Goal: Transaction & Acquisition: Subscribe to service/newsletter

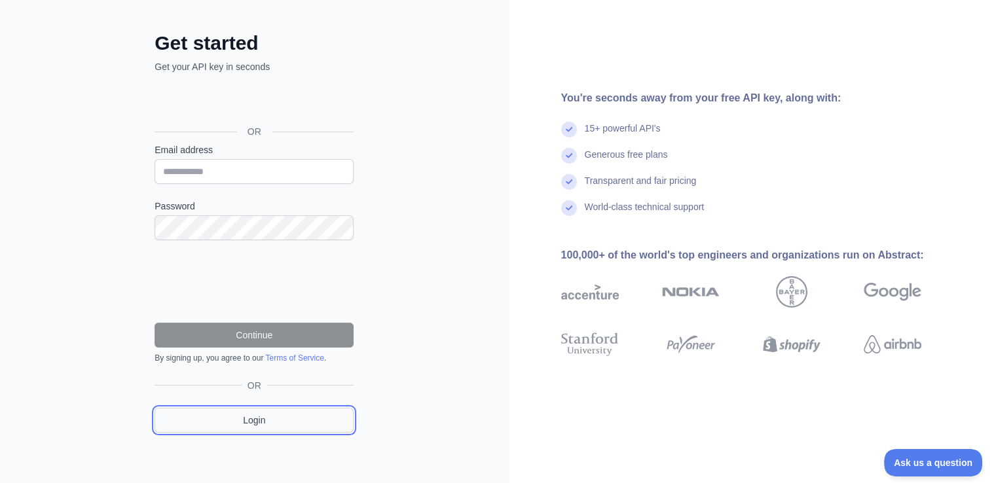
click at [241, 421] on link "Login" at bounding box center [254, 420] width 199 height 25
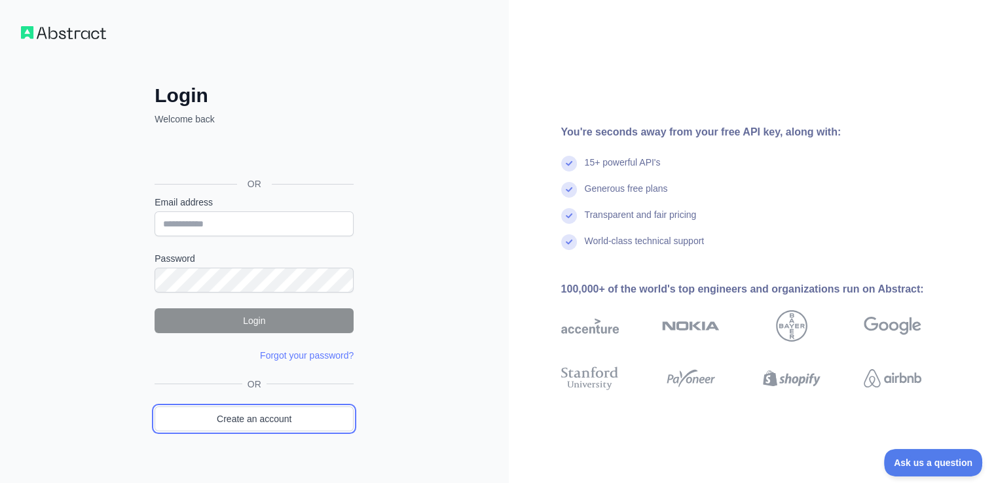
click at [241, 421] on link "Create an account" at bounding box center [254, 419] width 199 height 25
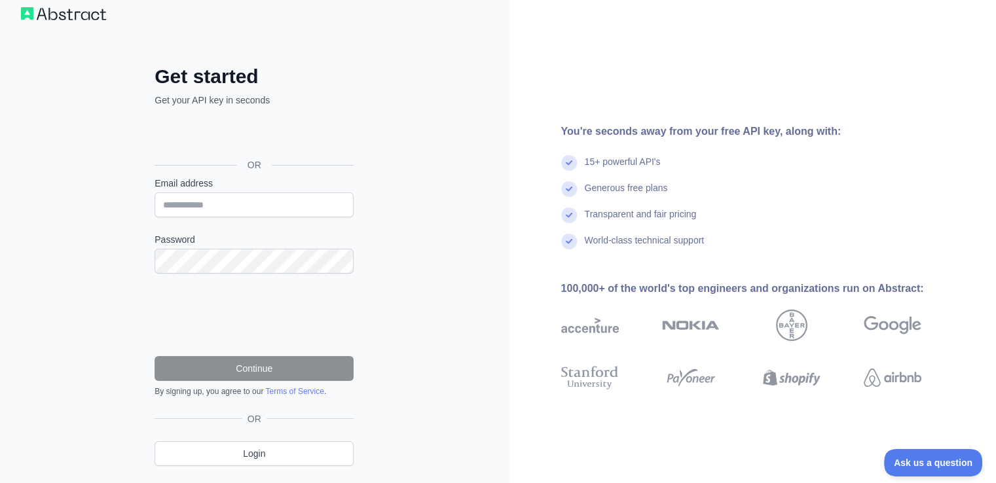
scroll to position [18, 0]
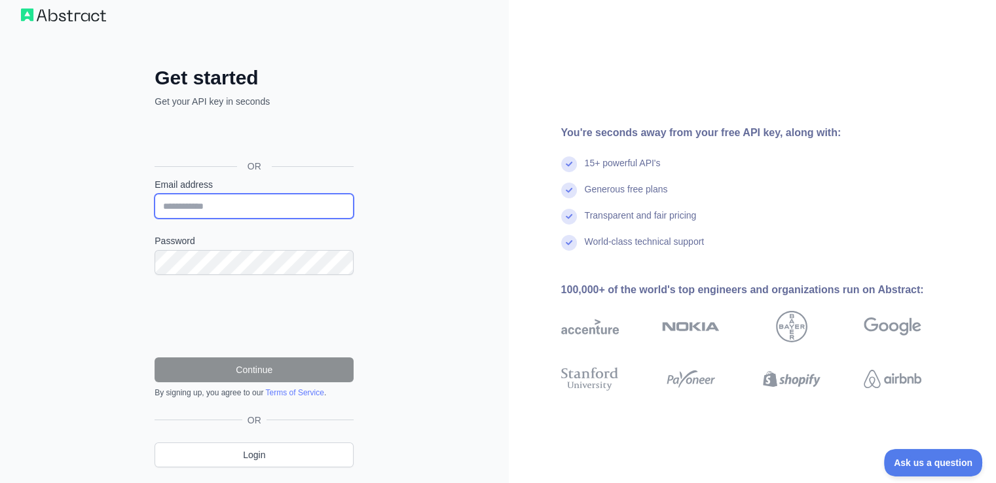
click at [202, 217] on input "Email address" at bounding box center [254, 206] width 199 height 25
type input "**********"
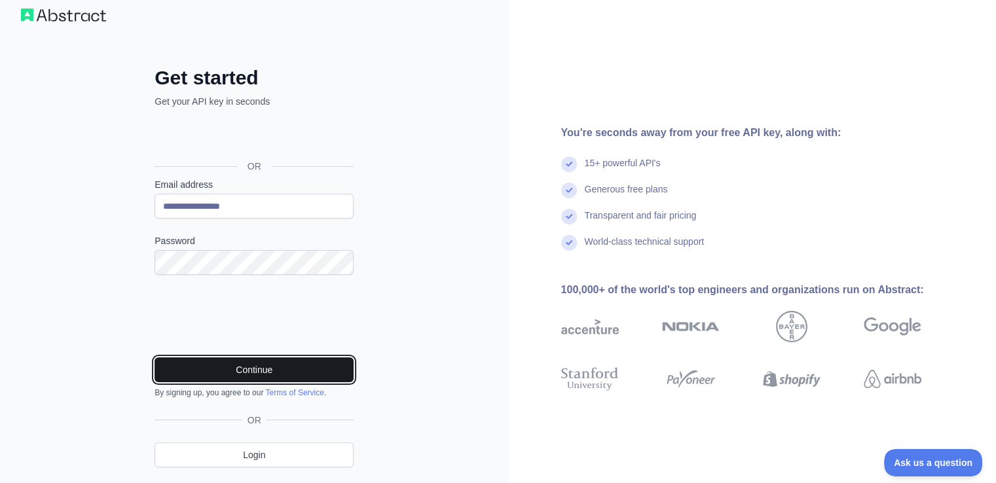
click at [242, 370] on button "Continue" at bounding box center [254, 370] width 199 height 25
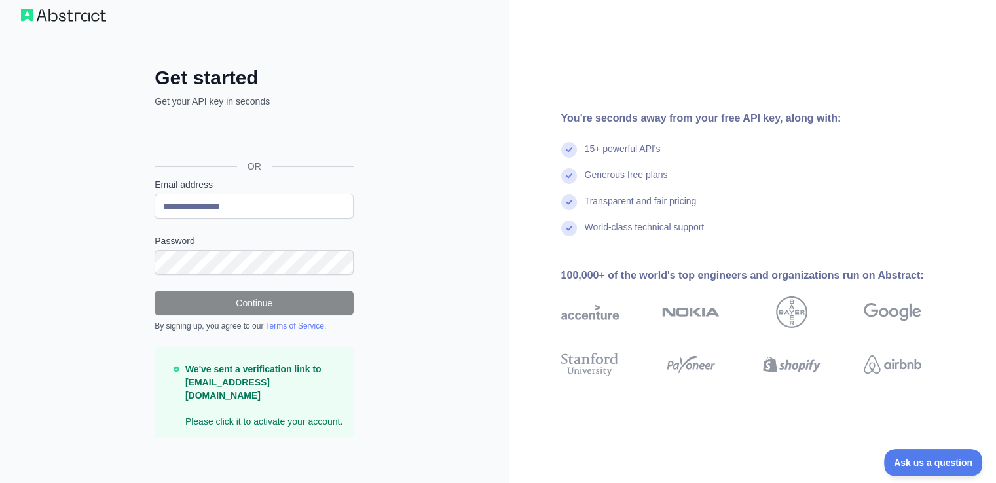
scroll to position [10, 0]
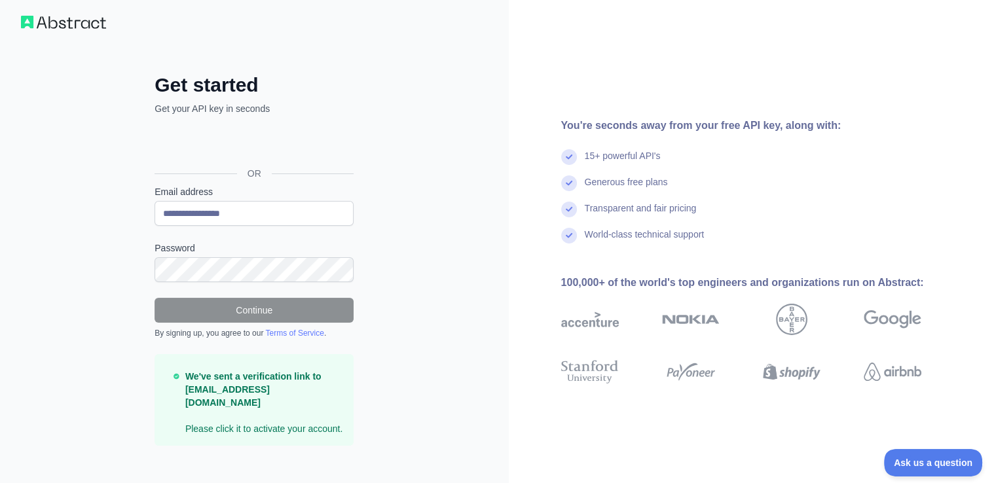
click at [200, 416] on p "We've sent a verification link to [EMAIL_ADDRESS][DOMAIN_NAME] Please click it …" at bounding box center [264, 402] width 158 height 65
click at [303, 417] on p "We've sent a verification link to [EMAIL_ADDRESS][DOMAIN_NAME] Please click it …" at bounding box center [264, 402] width 158 height 65
click at [257, 398] on p "We've sent a verification link to [EMAIL_ADDRESS][DOMAIN_NAME] Please click it …" at bounding box center [264, 402] width 158 height 65
click at [232, 420] on div "We've sent a verification link to [EMAIL_ADDRESS][DOMAIN_NAME] Please click it …" at bounding box center [254, 400] width 199 height 92
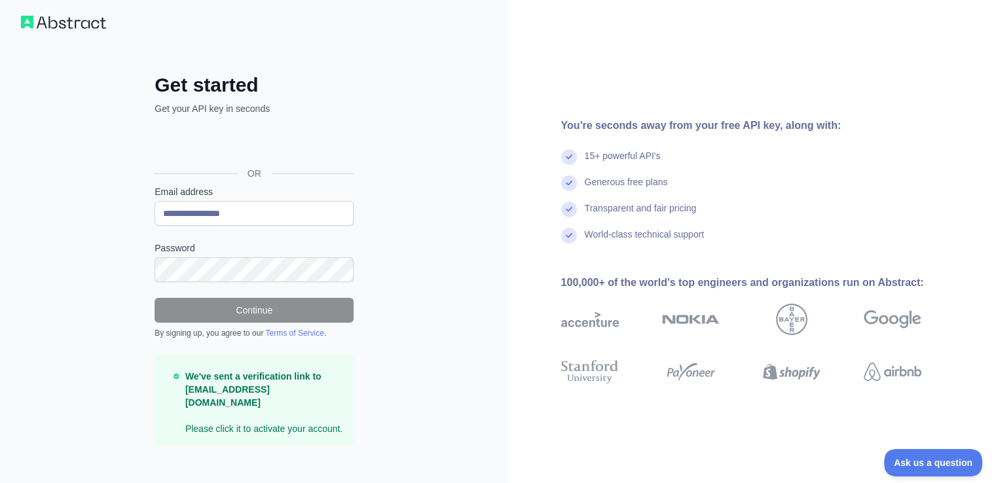
click at [60, 29] on div "**********" at bounding box center [254, 244] width 509 height 509
click at [59, 26] on img at bounding box center [63, 22] width 85 height 13
click at [61, 16] on img at bounding box center [63, 22] width 85 height 13
click at [308, 331] on link "Terms of Service" at bounding box center [294, 333] width 58 height 9
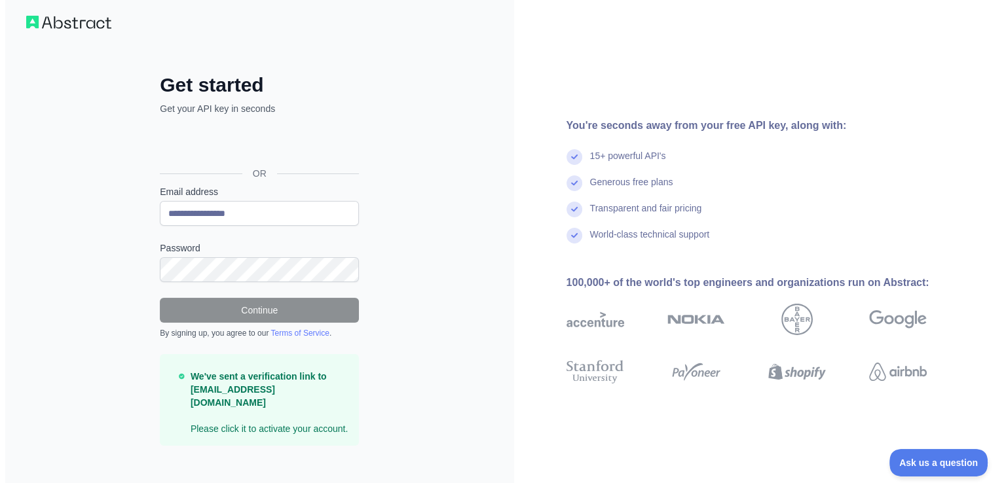
scroll to position [0, 0]
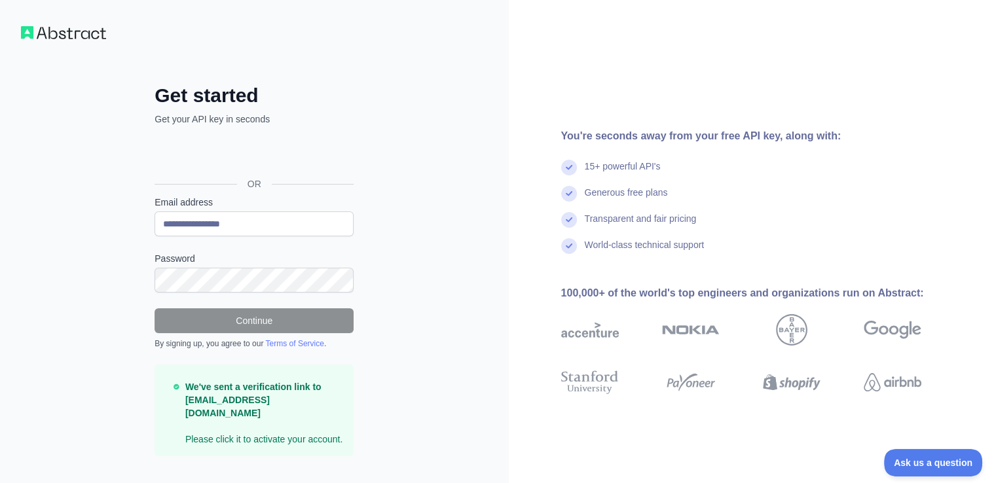
click at [230, 206] on label "Email address" at bounding box center [254, 202] width 199 height 13
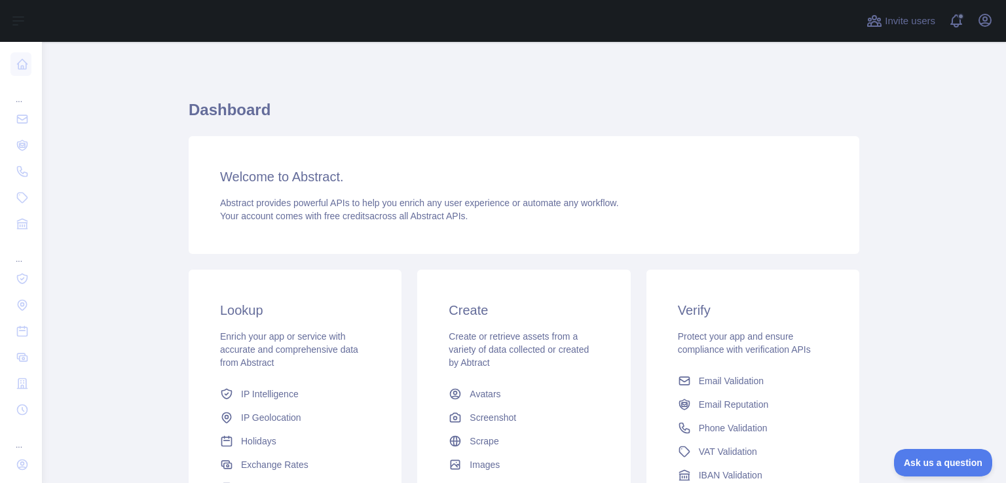
click at [274, 180] on h3 "Welcome to Abstract." at bounding box center [524, 177] width 608 height 18
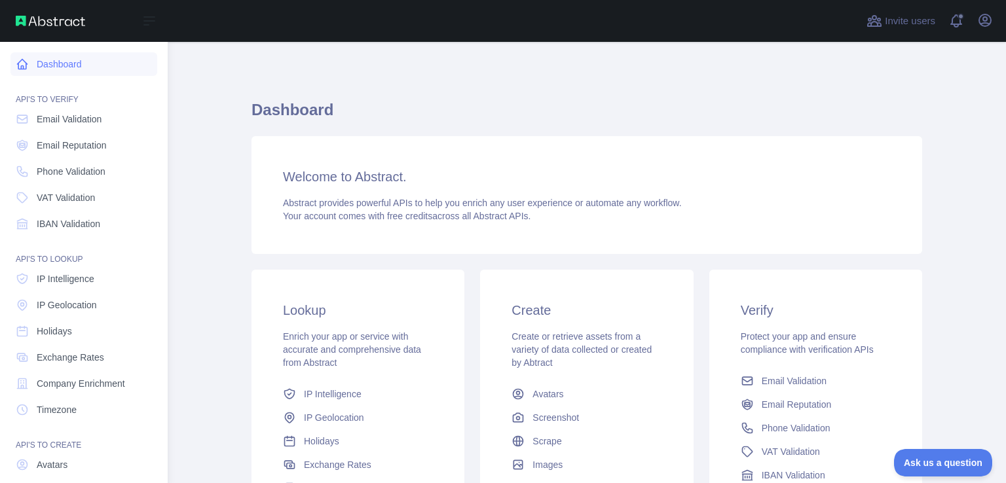
click at [50, 60] on link "Dashboard" at bounding box center [83, 64] width 147 height 24
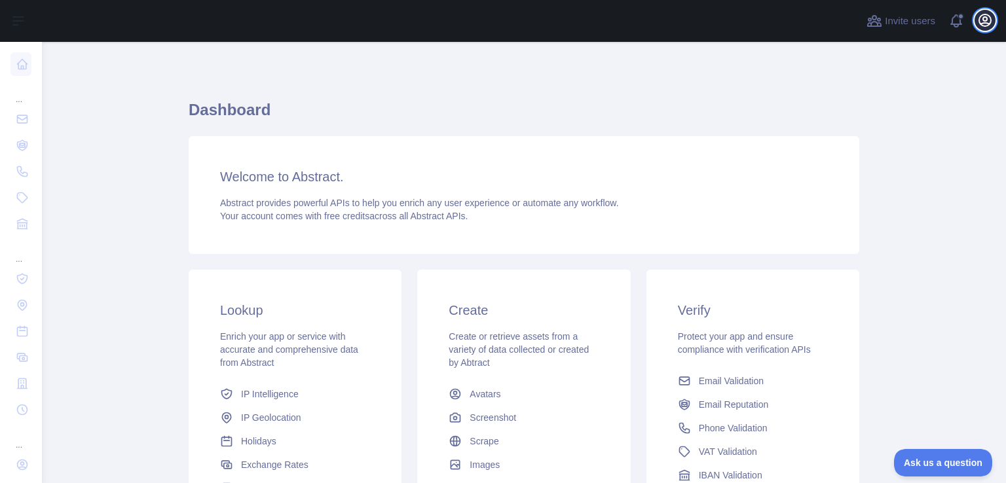
click at [987, 19] on icon "button" at bounding box center [985, 20] width 12 height 12
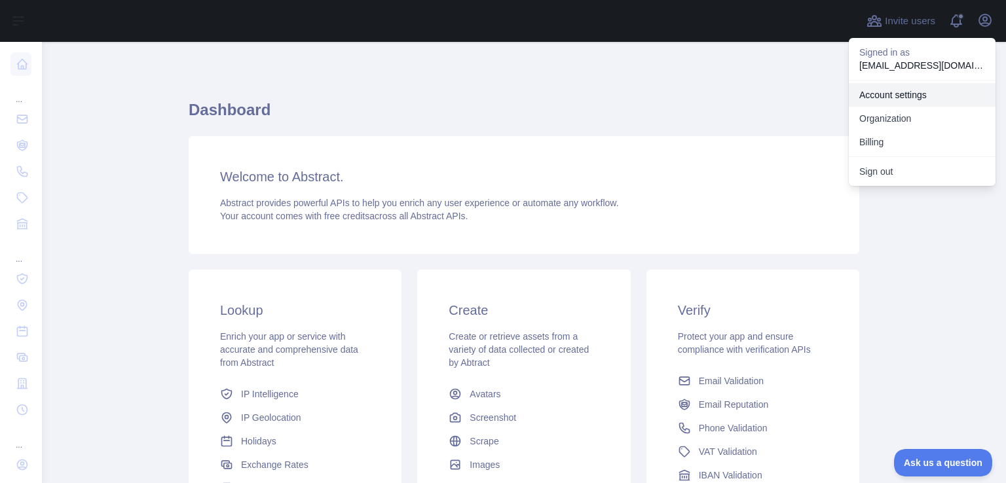
click at [894, 92] on link "Account settings" at bounding box center [922, 95] width 147 height 24
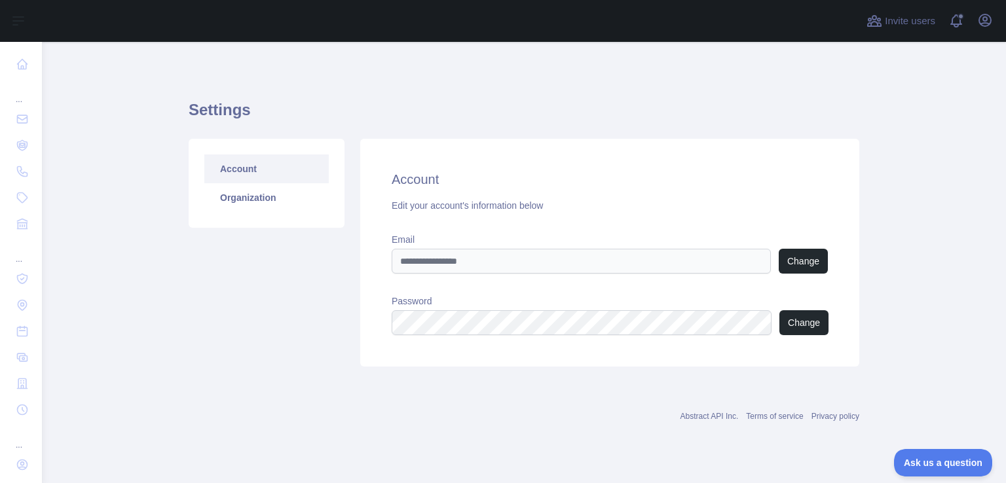
click at [713, 416] on link "Abstract API Inc." at bounding box center [709, 416] width 58 height 9
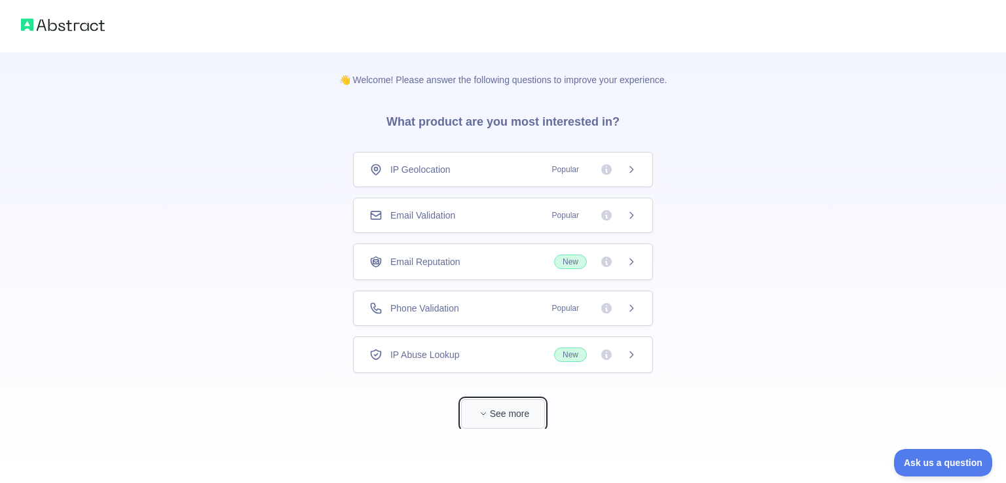
click at [482, 413] on icon "button" at bounding box center [483, 414] width 5 height 3
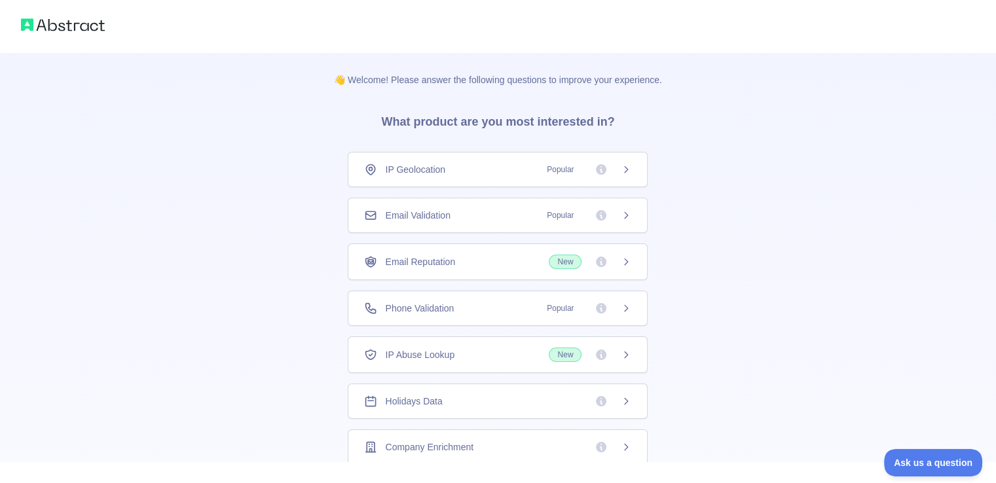
click at [558, 176] on span "Popular" at bounding box center [560, 169] width 43 height 13
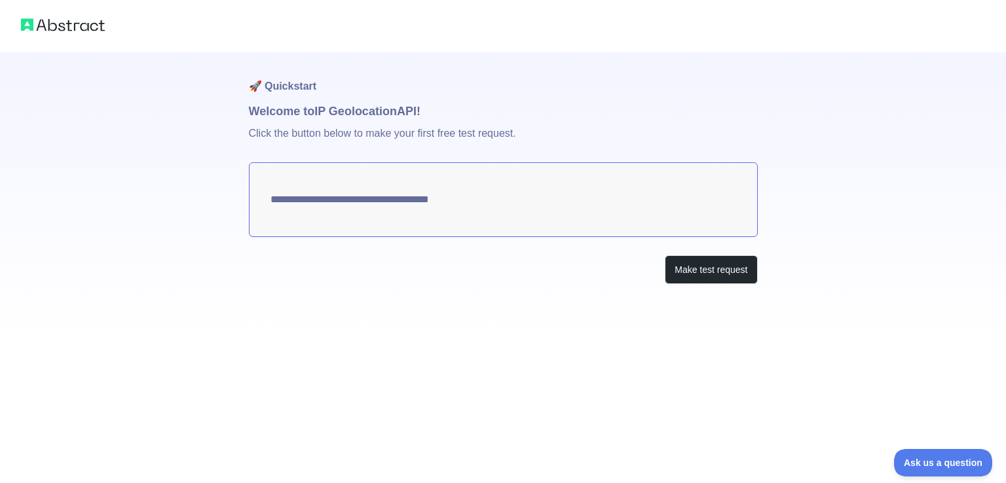
type textarea "**********"
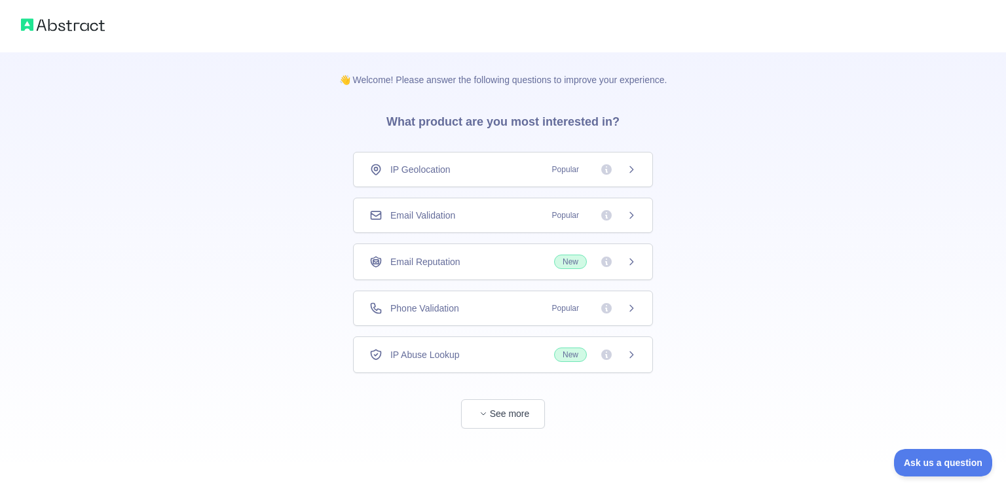
click at [635, 358] on icon at bounding box center [631, 355] width 10 height 10
